Goal: Find specific page/section: Find specific page/section

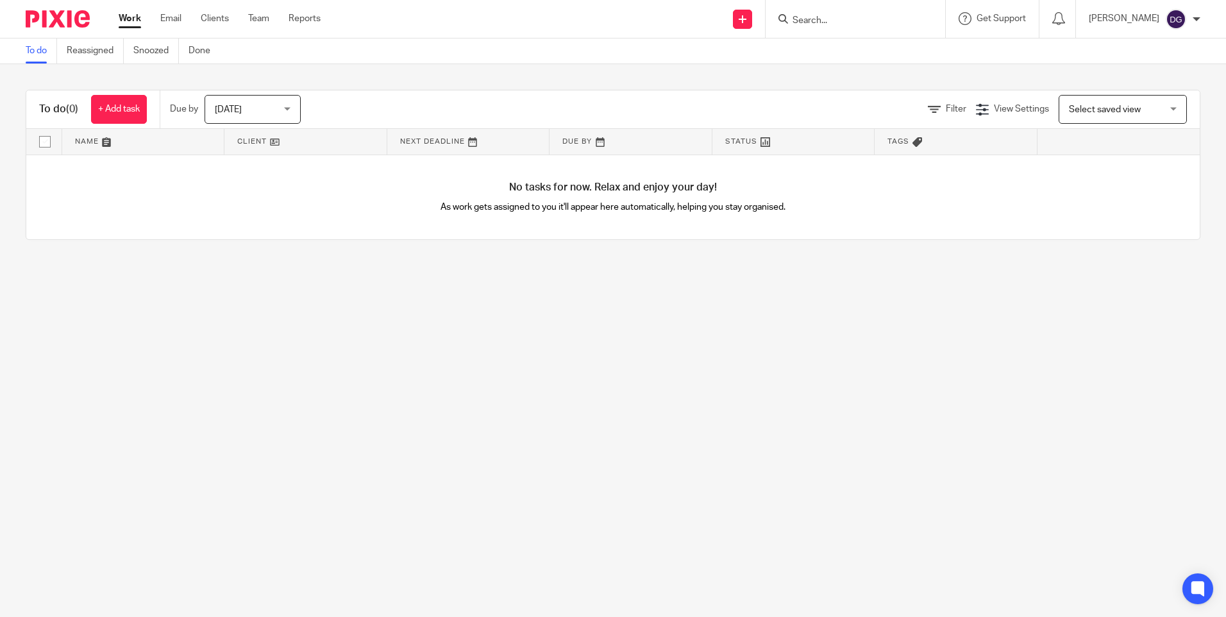
click at [851, 17] on input "Search" at bounding box center [848, 21] width 115 height 12
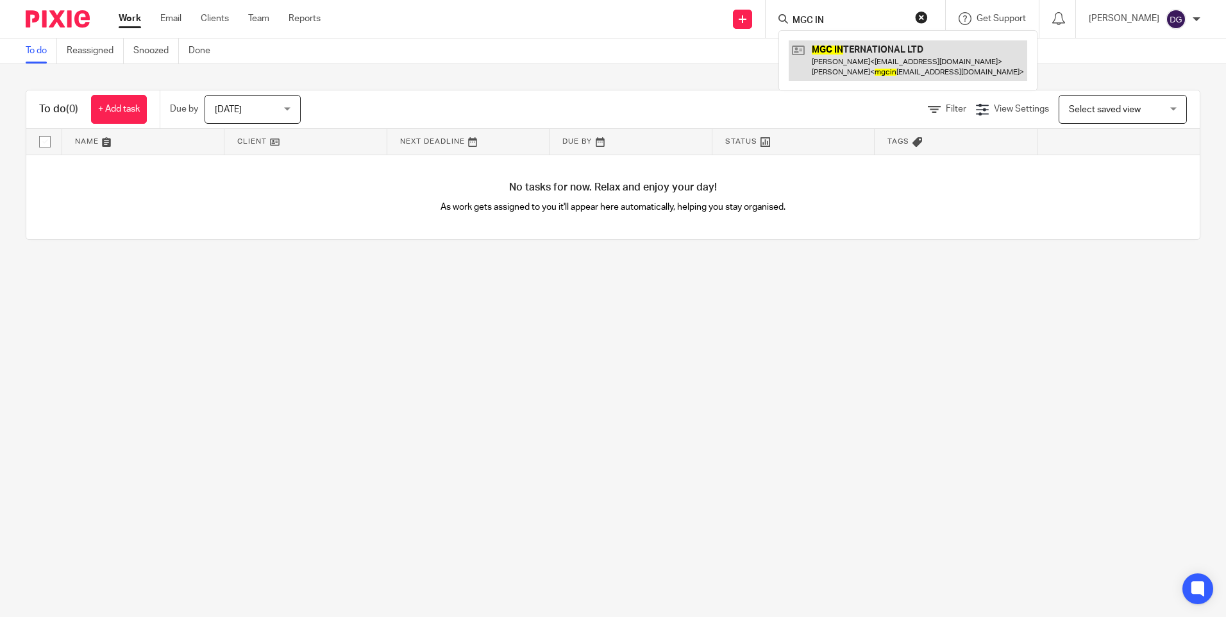
type input "MGC IN"
click at [838, 60] on link at bounding box center [908, 60] width 239 height 40
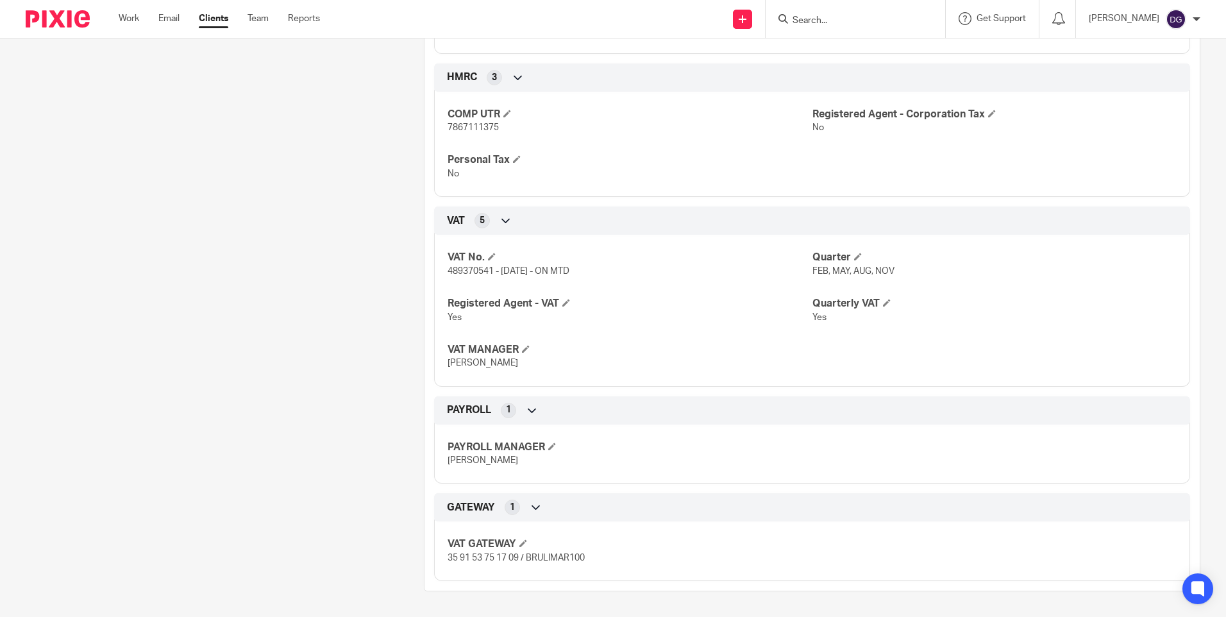
scroll to position [619, 0]
drag, startPoint x: 491, startPoint y: 271, endPoint x: 446, endPoint y: 271, distance: 44.9
click at [448, 271] on span "489370541 - [DATE] - ON MTD" at bounding box center [509, 271] width 122 height 9
copy span "489370541"
